Goal: Obtain resource: Download file/media

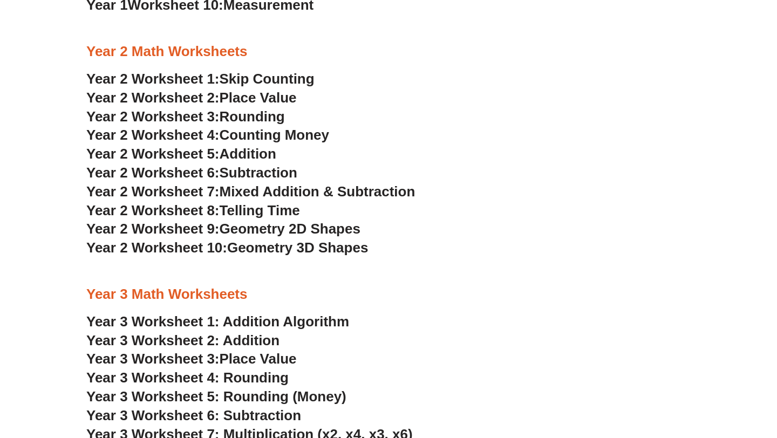
scroll to position [1126, 0]
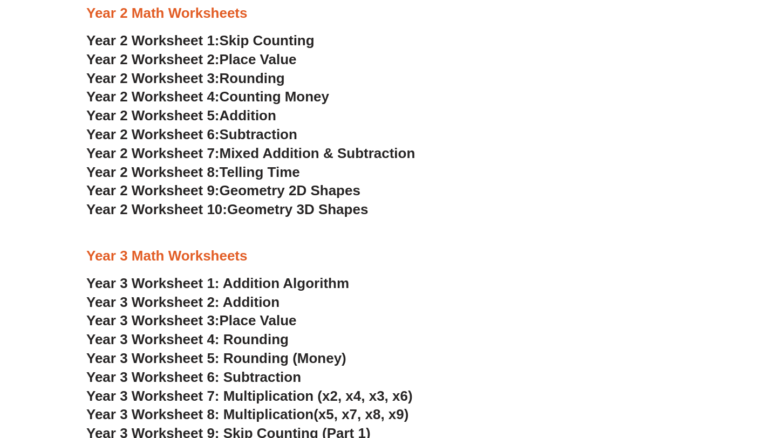
click at [280, 174] on span "Telling Time" at bounding box center [259, 172] width 80 height 16
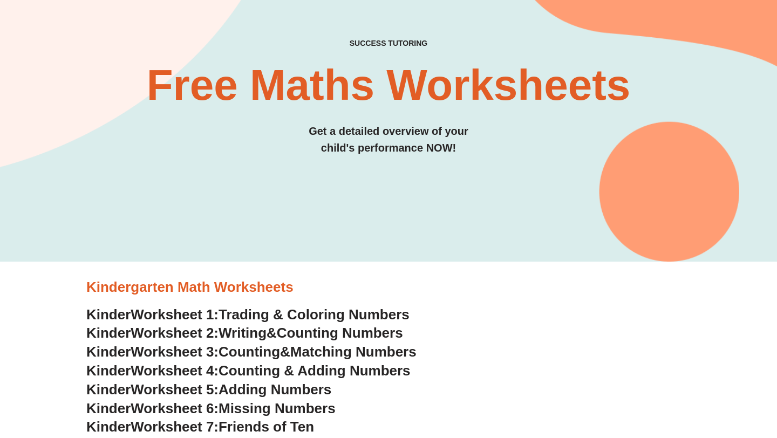
scroll to position [0, 0]
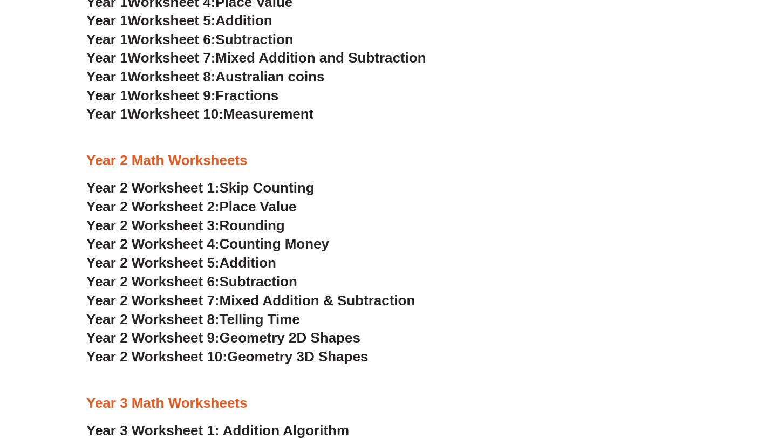
scroll to position [979, 0]
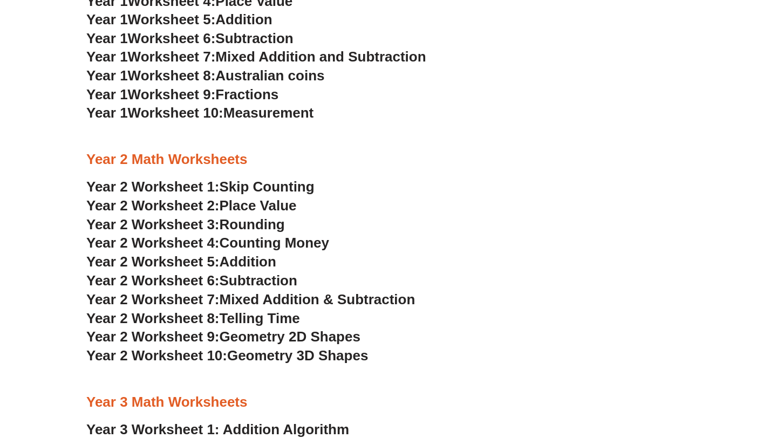
click at [168, 355] on span "Year 2 Worksheet 10:" at bounding box center [156, 355] width 141 height 16
click at [168, 334] on span "Year 2 Worksheet 9:" at bounding box center [152, 336] width 133 height 16
click at [175, 317] on span "Year 2 Worksheet 8:" at bounding box center [152, 318] width 133 height 16
